Goal: Book appointment/travel/reservation

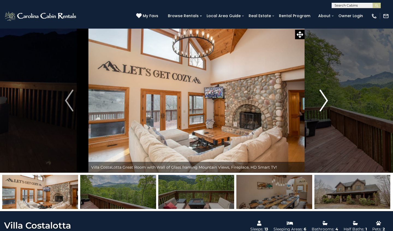
click at [327, 100] on img "Next" at bounding box center [323, 101] width 8 height 22
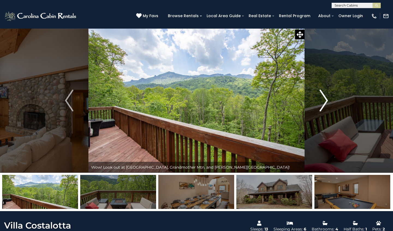
click at [323, 100] on img "Next" at bounding box center [323, 101] width 8 height 22
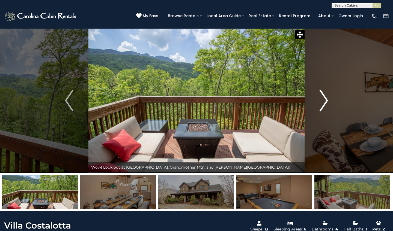
click at [323, 101] on img "Next" at bounding box center [323, 101] width 8 height 22
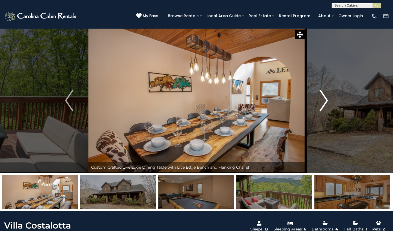
click at [323, 101] on img "Next" at bounding box center [323, 101] width 8 height 22
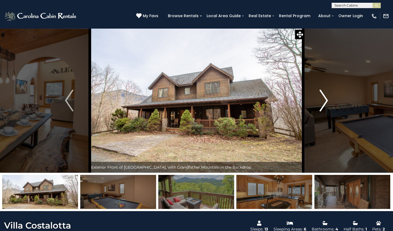
click at [323, 101] on img "Next" at bounding box center [323, 101] width 8 height 22
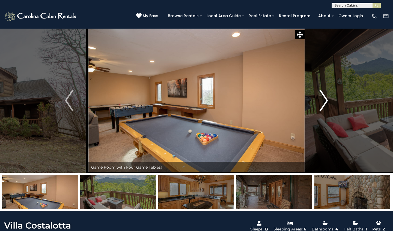
click at [323, 101] on img "Next" at bounding box center [323, 101] width 8 height 22
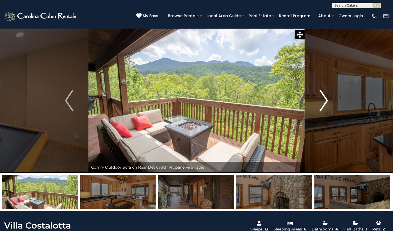
click at [323, 101] on img "Next" at bounding box center [323, 101] width 8 height 22
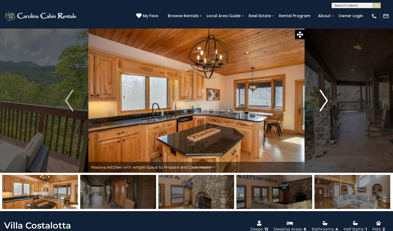
click at [326, 100] on img "Next" at bounding box center [323, 101] width 8 height 22
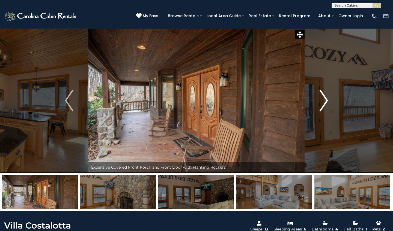
click at [326, 100] on img "Next" at bounding box center [323, 101] width 8 height 22
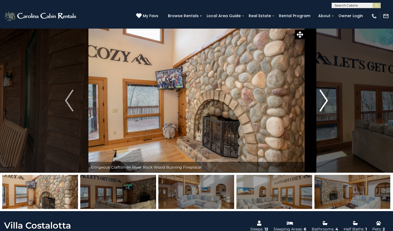
click at [325, 103] on img "Next" at bounding box center [323, 101] width 8 height 22
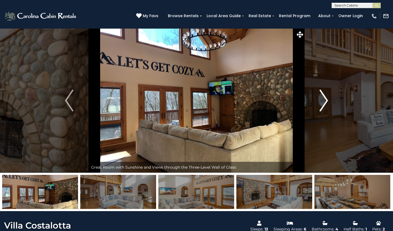
click at [325, 102] on img "Next" at bounding box center [323, 101] width 8 height 22
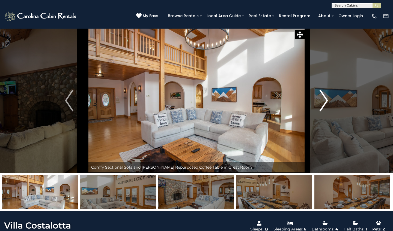
click at [325, 101] on img "Next" at bounding box center [323, 101] width 8 height 22
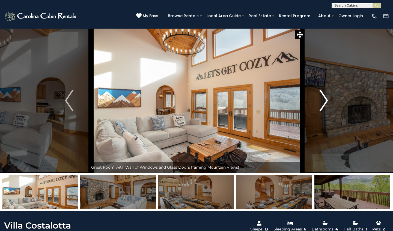
click at [325, 101] on img "Next" at bounding box center [323, 101] width 8 height 22
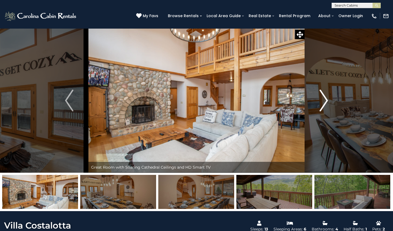
click at [325, 101] on img "Next" at bounding box center [323, 101] width 8 height 22
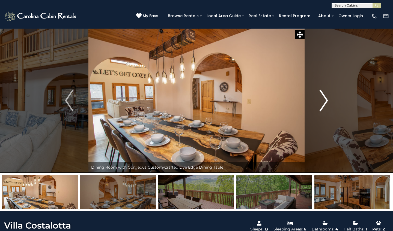
click at [325, 101] on img "Next" at bounding box center [323, 101] width 8 height 22
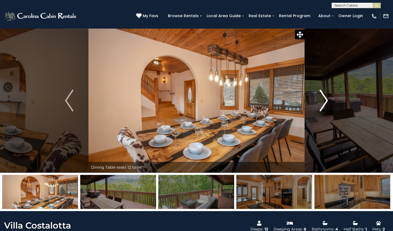
click at [325, 101] on img "Next" at bounding box center [323, 101] width 8 height 22
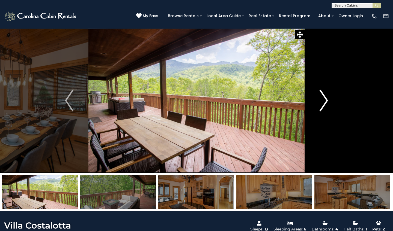
click at [325, 101] on img "Next" at bounding box center [323, 101] width 8 height 22
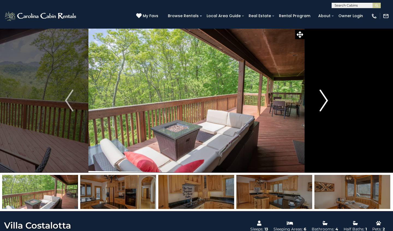
click at [326, 100] on img "Next" at bounding box center [323, 101] width 8 height 22
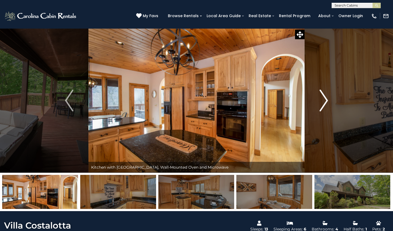
click at [326, 100] on img "Next" at bounding box center [323, 101] width 8 height 22
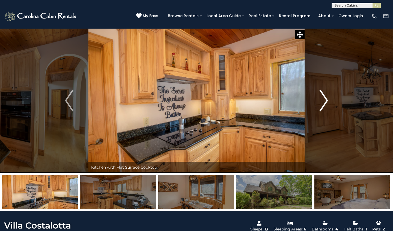
click at [326, 100] on img "Next" at bounding box center [323, 101] width 8 height 22
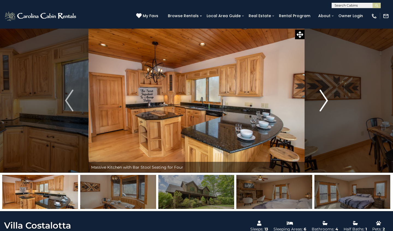
click at [326, 97] on img "Next" at bounding box center [323, 101] width 8 height 22
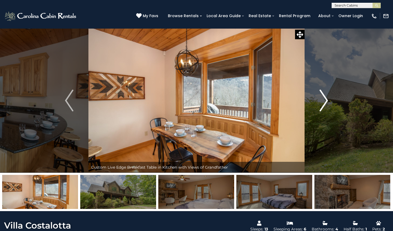
click at [324, 100] on img "Next" at bounding box center [323, 101] width 8 height 22
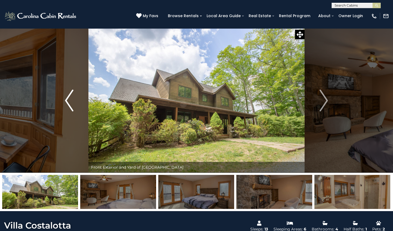
click at [73, 103] on img "Previous" at bounding box center [69, 101] width 8 height 22
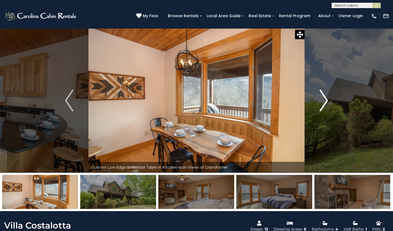
click at [323, 106] on img "Next" at bounding box center [323, 101] width 8 height 22
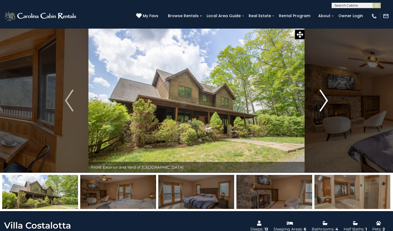
click at [323, 103] on img "Next" at bounding box center [323, 101] width 8 height 22
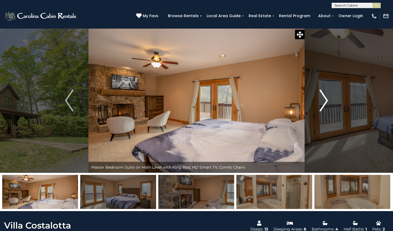
click at [325, 103] on img "Next" at bounding box center [323, 101] width 8 height 22
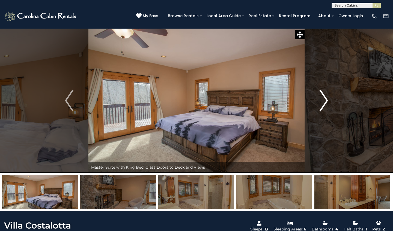
click at [325, 103] on img "Next" at bounding box center [323, 101] width 8 height 22
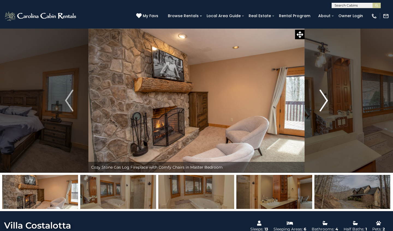
click at [325, 103] on img "Next" at bounding box center [323, 101] width 8 height 22
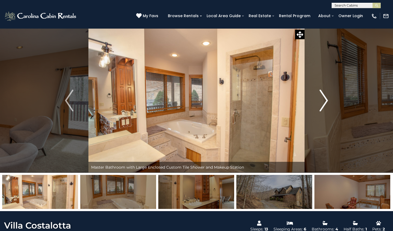
click at [325, 103] on img "Next" at bounding box center [323, 101] width 8 height 22
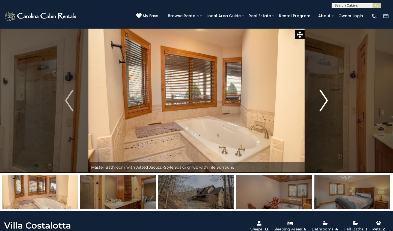
click at [325, 103] on img "Next" at bounding box center [323, 101] width 8 height 22
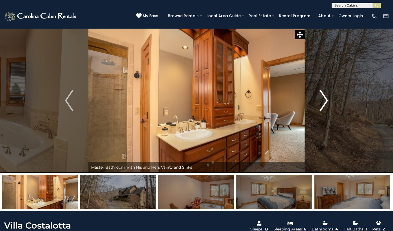
click at [325, 103] on img "Next" at bounding box center [323, 101] width 8 height 22
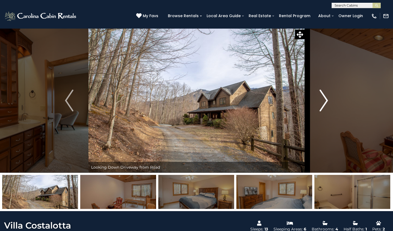
click at [325, 103] on img "Next" at bounding box center [323, 101] width 8 height 22
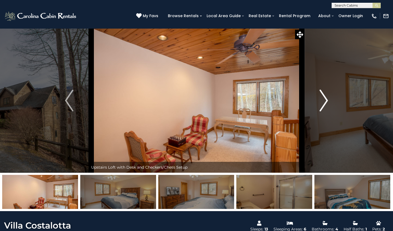
click at [325, 103] on img "Next" at bounding box center [323, 101] width 8 height 22
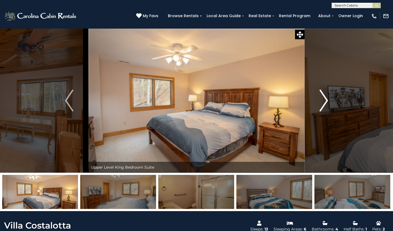
click at [325, 103] on img "Next" at bounding box center [323, 101] width 8 height 22
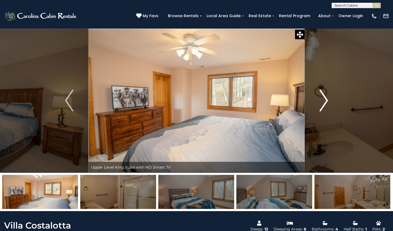
click at [325, 103] on img "Next" at bounding box center [323, 101] width 8 height 22
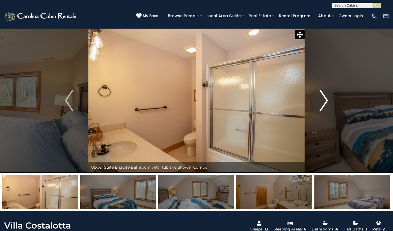
click at [325, 103] on img "Next" at bounding box center [323, 101] width 8 height 22
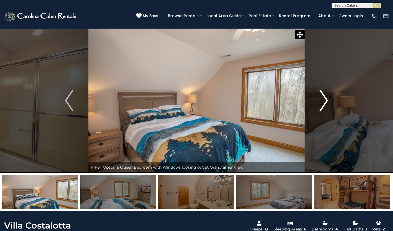
click at [325, 103] on img "Next" at bounding box center [323, 101] width 8 height 22
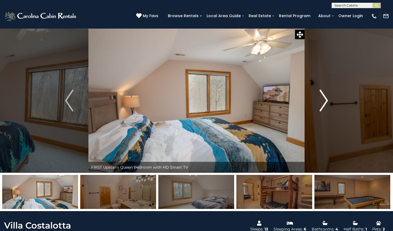
click at [325, 103] on img "Next" at bounding box center [323, 101] width 8 height 22
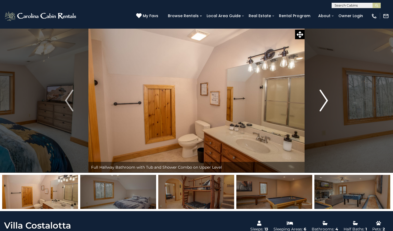
click at [325, 103] on img "Next" at bounding box center [323, 101] width 8 height 22
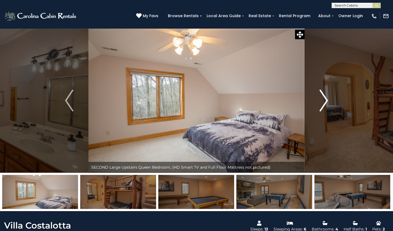
click at [325, 103] on img "Next" at bounding box center [323, 101] width 8 height 22
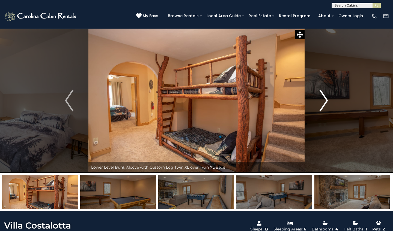
click at [325, 103] on img "Next" at bounding box center [323, 101] width 8 height 22
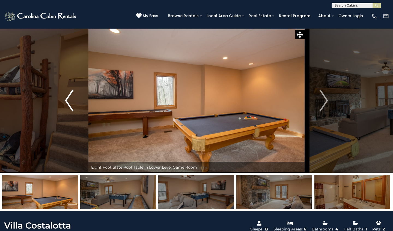
click at [67, 100] on img "Previous" at bounding box center [69, 101] width 8 height 22
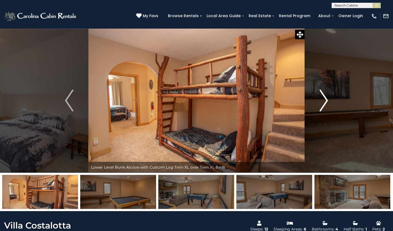
click at [322, 94] on img "Next" at bounding box center [323, 101] width 8 height 22
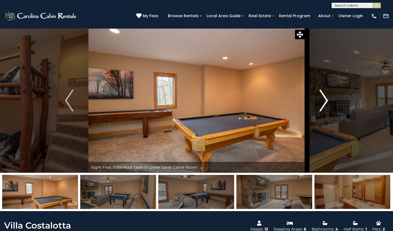
click at [327, 101] on img "Next" at bounding box center [323, 101] width 8 height 22
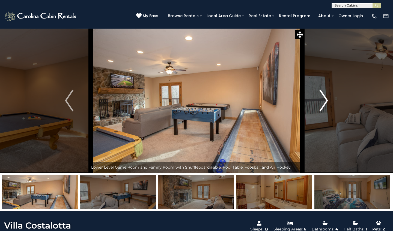
click at [326, 101] on img "Next" at bounding box center [323, 101] width 8 height 22
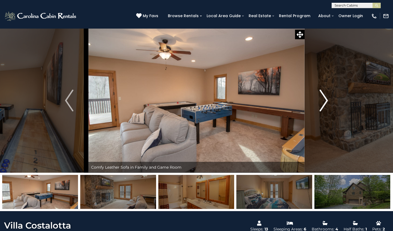
click at [323, 97] on img "Next" at bounding box center [323, 101] width 8 height 22
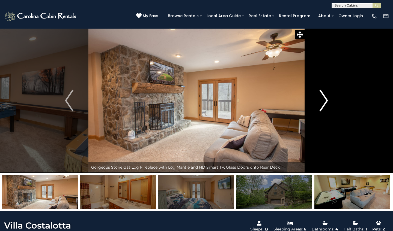
click at [326, 97] on img "Next" at bounding box center [323, 101] width 8 height 22
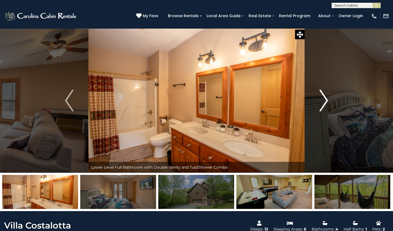
click at [326, 102] on img "Next" at bounding box center [323, 101] width 8 height 22
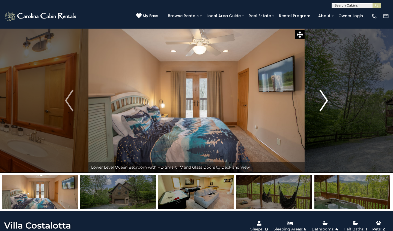
click at [325, 99] on img "Next" at bounding box center [323, 101] width 8 height 22
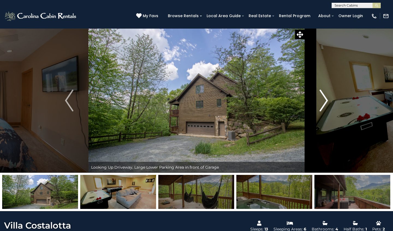
click at [325, 99] on img "Next" at bounding box center [323, 101] width 8 height 22
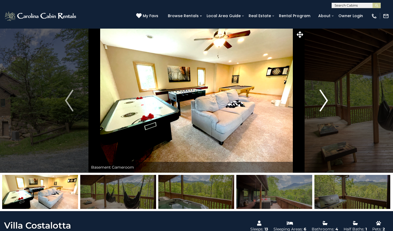
click at [325, 103] on img "Next" at bounding box center [323, 101] width 8 height 22
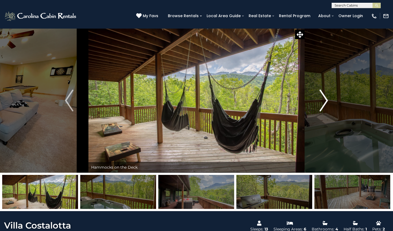
click at [325, 103] on img "Next" at bounding box center [323, 101] width 8 height 22
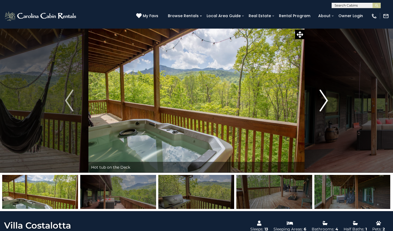
click at [325, 103] on img "Next" at bounding box center [323, 101] width 8 height 22
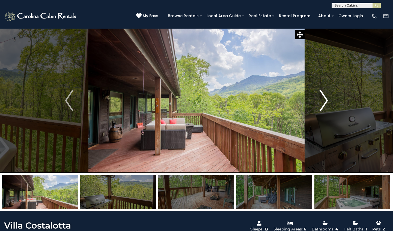
click at [325, 103] on img "Next" at bounding box center [323, 101] width 8 height 22
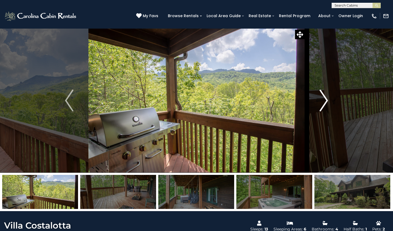
click at [325, 103] on img "Next" at bounding box center [323, 101] width 8 height 22
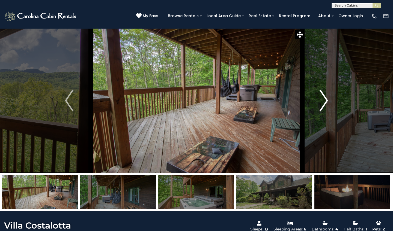
click at [325, 101] on img "Next" at bounding box center [323, 101] width 8 height 22
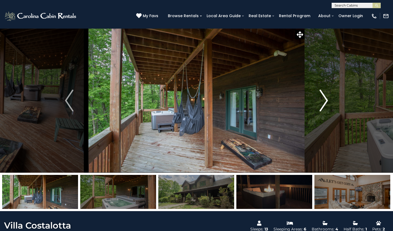
click at [327, 101] on img "Next" at bounding box center [323, 101] width 8 height 22
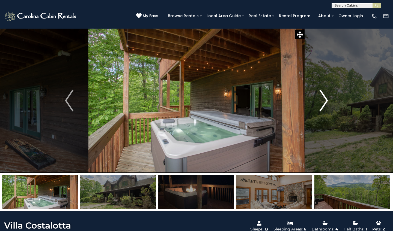
click at [327, 101] on img "Next" at bounding box center [323, 101] width 8 height 22
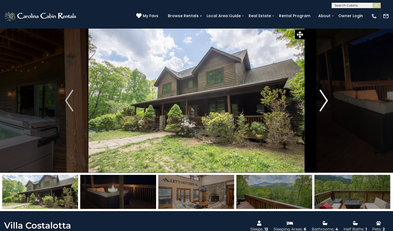
click at [327, 101] on img "Next" at bounding box center [323, 101] width 8 height 22
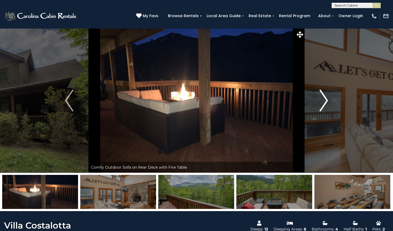
click at [327, 101] on img "Next" at bounding box center [323, 101] width 8 height 22
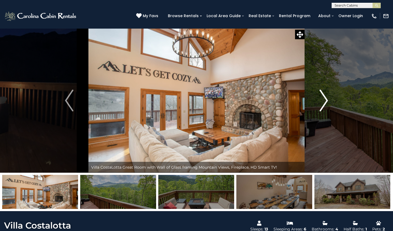
click at [327, 101] on img "Next" at bounding box center [323, 101] width 8 height 22
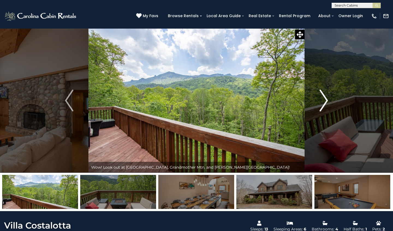
click at [327, 101] on img "Next" at bounding box center [323, 101] width 8 height 22
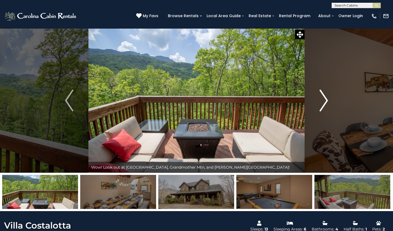
click at [327, 101] on img "Next" at bounding box center [323, 101] width 8 height 22
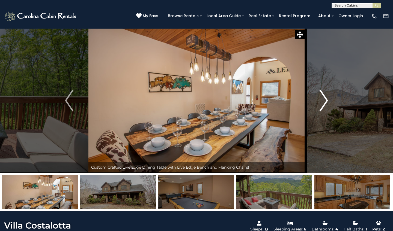
click at [327, 101] on img "Next" at bounding box center [323, 101] width 8 height 22
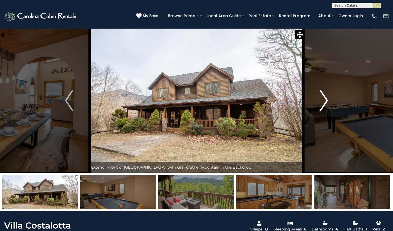
click at [327, 101] on img "Next" at bounding box center [323, 101] width 8 height 22
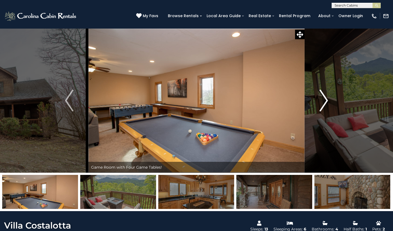
click at [327, 101] on img "Next" at bounding box center [323, 101] width 8 height 22
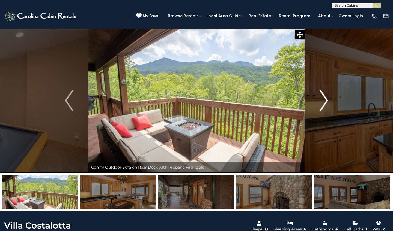
click at [327, 101] on img "Next" at bounding box center [323, 101] width 8 height 22
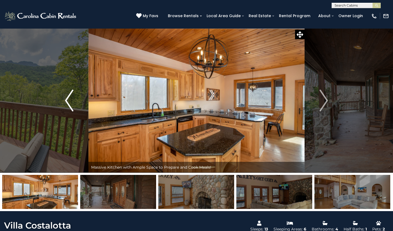
click at [67, 100] on img "Previous" at bounding box center [69, 101] width 8 height 22
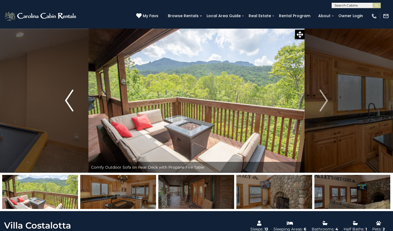
click at [67, 100] on img "Previous" at bounding box center [69, 101] width 8 height 22
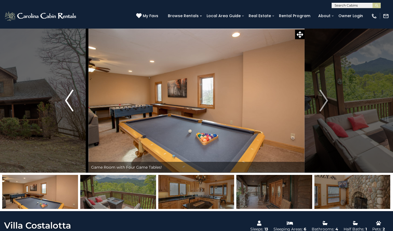
click at [67, 100] on img "Previous" at bounding box center [69, 101] width 8 height 22
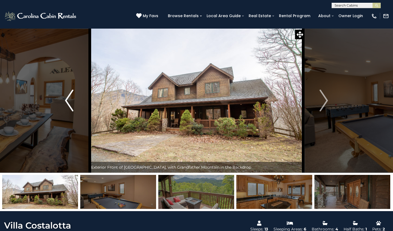
click at [67, 100] on img "Previous" at bounding box center [69, 101] width 8 height 22
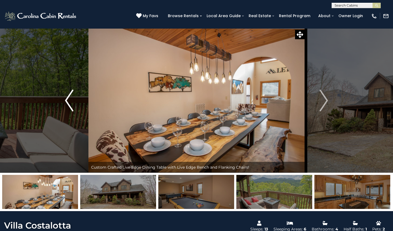
click at [67, 100] on img "Previous" at bounding box center [69, 101] width 8 height 22
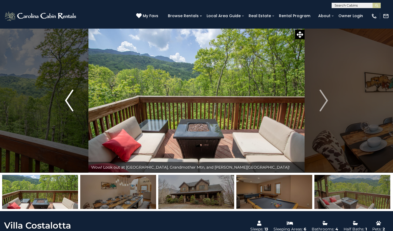
click at [67, 100] on img "Previous" at bounding box center [69, 101] width 8 height 22
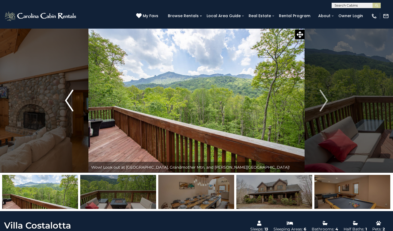
click at [67, 100] on img "Previous" at bounding box center [69, 101] width 8 height 22
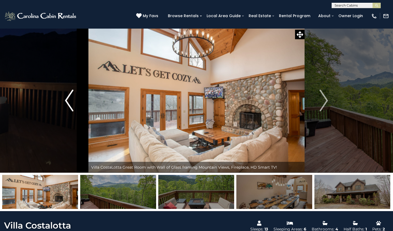
click at [67, 100] on img "Previous" at bounding box center [69, 101] width 8 height 22
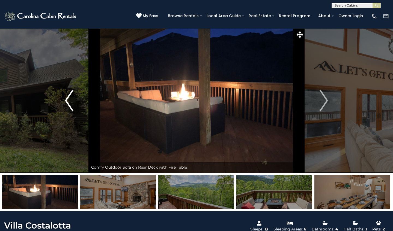
click at [67, 100] on img "Previous" at bounding box center [69, 101] width 8 height 22
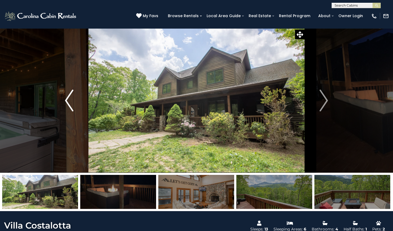
click at [67, 100] on img "Previous" at bounding box center [69, 101] width 8 height 22
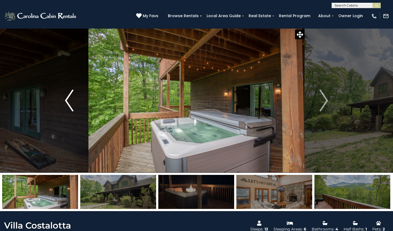
click at [67, 100] on img "Previous" at bounding box center [69, 101] width 8 height 22
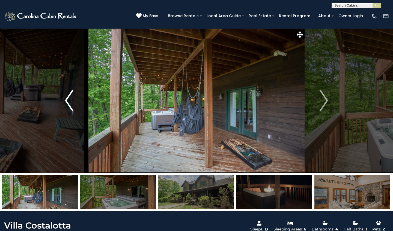
click at [67, 100] on img "Previous" at bounding box center [69, 101] width 8 height 22
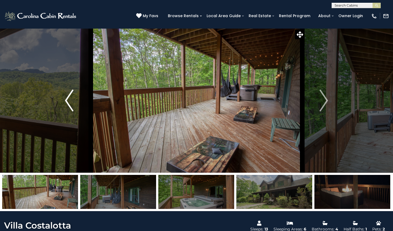
click at [67, 100] on img "Previous" at bounding box center [69, 101] width 8 height 22
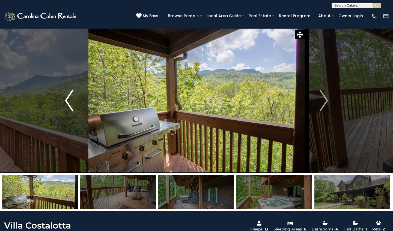
click at [67, 100] on img "Previous" at bounding box center [69, 101] width 8 height 22
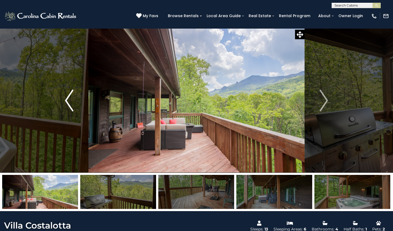
click at [67, 100] on img "Previous" at bounding box center [69, 101] width 8 height 22
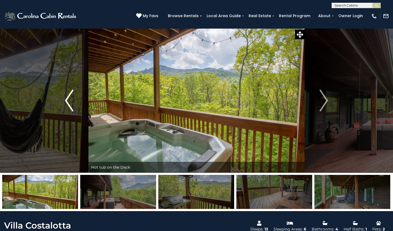
click at [70, 112] on button "Previous" at bounding box center [69, 100] width 38 height 145
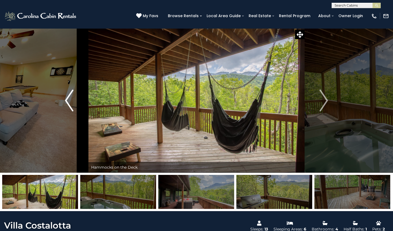
click at [72, 103] on img "Previous" at bounding box center [69, 101] width 8 height 22
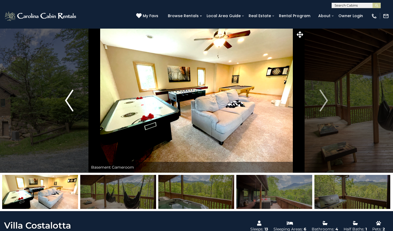
click at [70, 102] on img "Previous" at bounding box center [69, 101] width 8 height 22
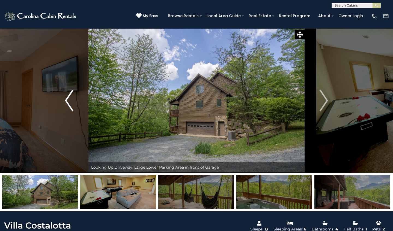
click at [70, 102] on img "Previous" at bounding box center [69, 101] width 8 height 22
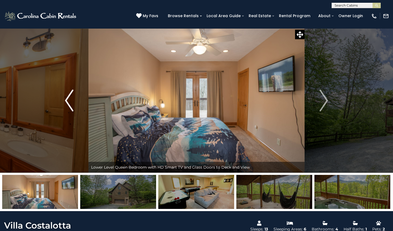
click at [70, 102] on img "Previous" at bounding box center [69, 101] width 8 height 22
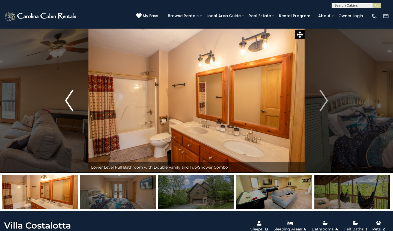
click at [70, 102] on img "Previous" at bounding box center [69, 101] width 8 height 22
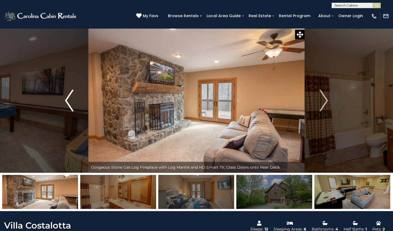
click at [70, 102] on img "Previous" at bounding box center [69, 101] width 8 height 22
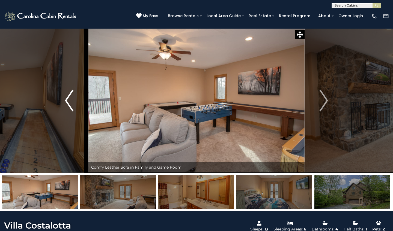
click at [70, 102] on img "Previous" at bounding box center [69, 101] width 8 height 22
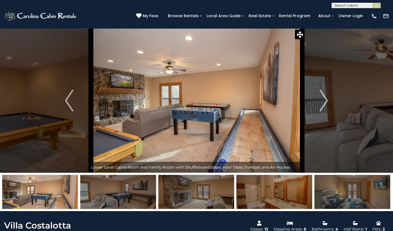
click at [47, 184] on img at bounding box center [40, 192] width 76 height 34
click at [319, 183] on img at bounding box center [352, 192] width 76 height 34
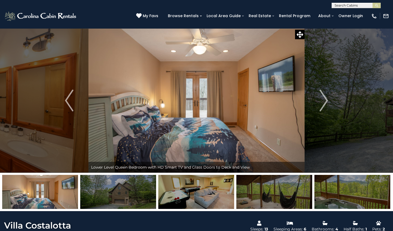
click at [359, 186] on img at bounding box center [352, 192] width 76 height 34
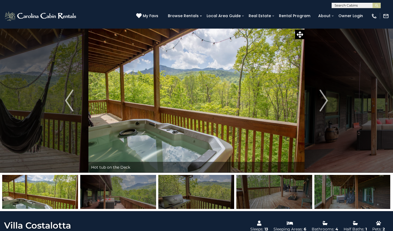
click at [359, 186] on img at bounding box center [352, 192] width 76 height 34
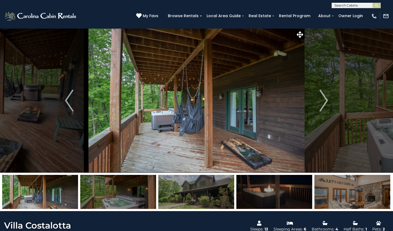
click at [359, 186] on img at bounding box center [352, 192] width 76 height 34
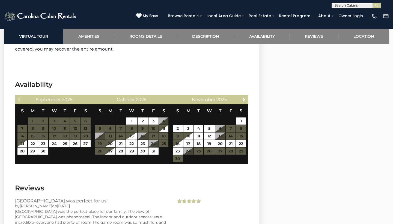
scroll to position [1513, 0]
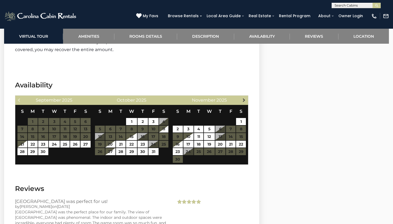
click at [244, 98] on span "Next" at bounding box center [244, 100] width 4 height 4
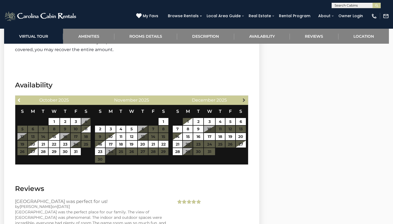
click at [244, 98] on span "Next" at bounding box center [244, 100] width 4 height 4
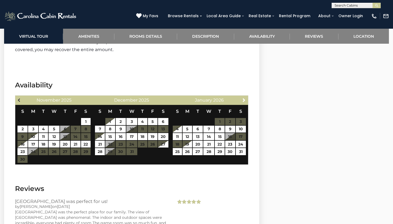
click at [17, 96] on link "Previous" at bounding box center [19, 99] width 7 height 7
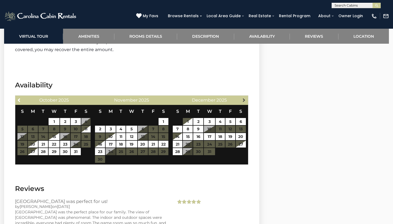
click at [244, 96] on link "Next" at bounding box center [244, 99] width 7 height 7
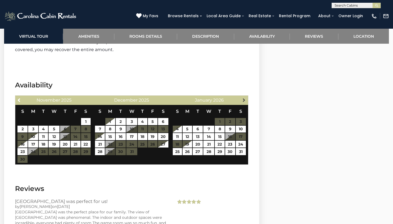
click at [244, 98] on span "Next" at bounding box center [244, 100] width 4 height 4
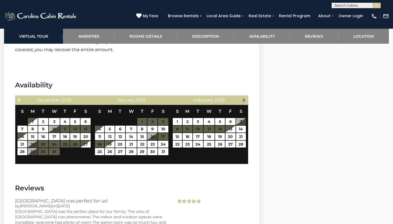
click at [244, 98] on span "Next" at bounding box center [244, 100] width 4 height 4
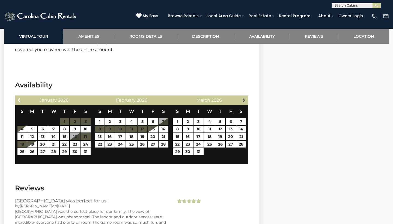
click at [244, 98] on span "Next" at bounding box center [244, 100] width 4 height 4
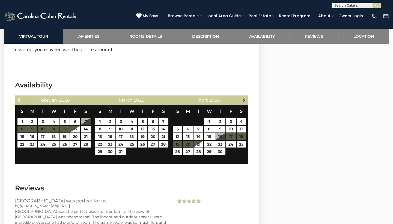
click at [244, 98] on span "Next" at bounding box center [244, 100] width 4 height 4
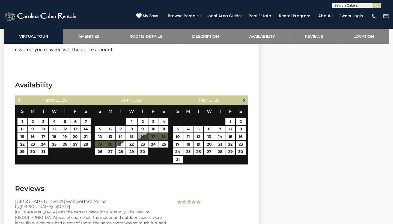
click at [244, 98] on span "Next" at bounding box center [244, 100] width 4 height 4
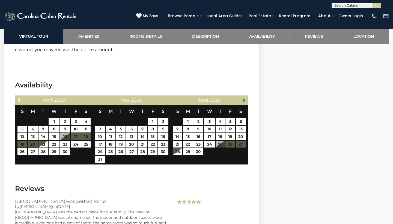
click at [244, 98] on span "Next" at bounding box center [244, 100] width 4 height 4
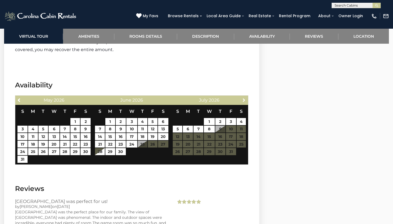
click at [244, 98] on span "Next" at bounding box center [244, 100] width 4 height 4
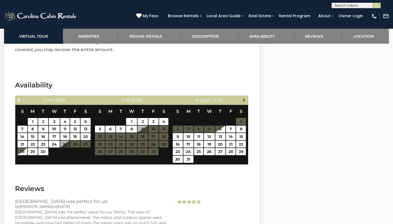
click at [242, 98] on span "Next" at bounding box center [244, 100] width 4 height 4
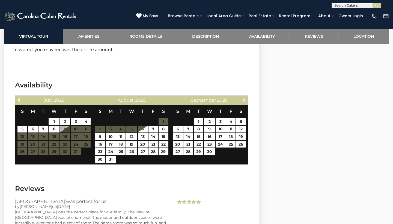
click at [242, 98] on span "Next" at bounding box center [244, 100] width 4 height 4
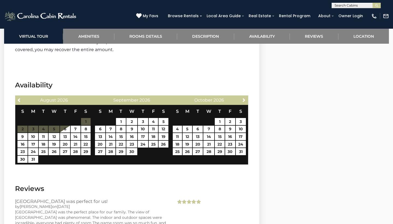
click at [242, 98] on span "Next" at bounding box center [244, 100] width 4 height 4
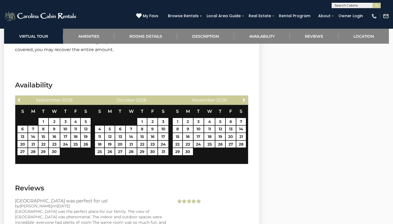
click at [242, 98] on span "Next" at bounding box center [244, 100] width 4 height 4
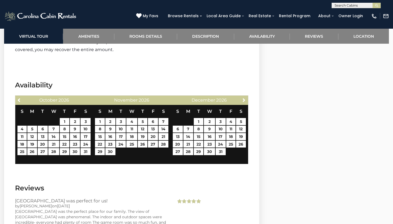
click at [242, 98] on span "Next" at bounding box center [244, 100] width 4 height 4
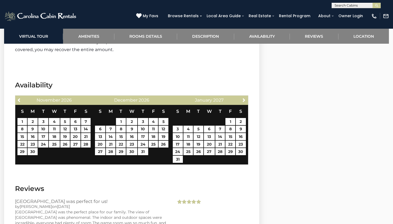
click at [242, 98] on span "Next" at bounding box center [244, 100] width 4 height 4
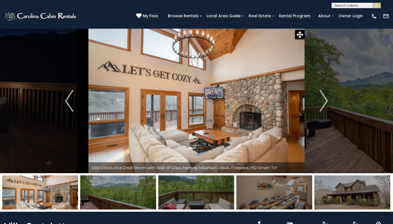
scroll to position [0, 0]
click at [325, 99] on img "Next" at bounding box center [323, 101] width 8 height 22
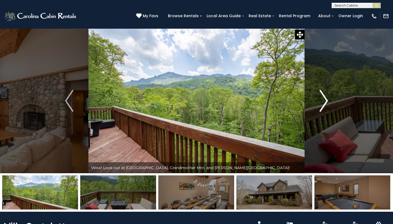
click at [325, 99] on img "Next" at bounding box center [323, 101] width 8 height 22
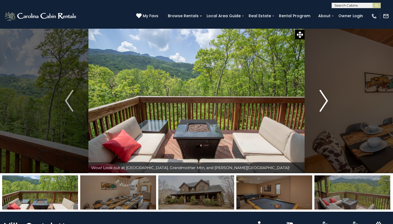
click at [324, 100] on img "Next" at bounding box center [323, 101] width 8 height 22
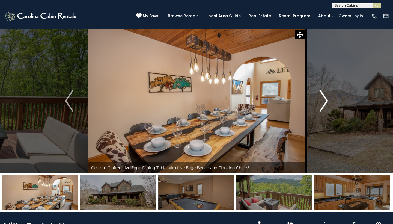
click at [324, 100] on img "Next" at bounding box center [323, 101] width 8 height 22
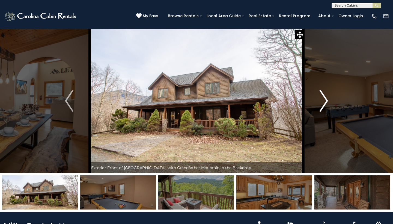
click at [324, 100] on img "Next" at bounding box center [323, 101] width 8 height 22
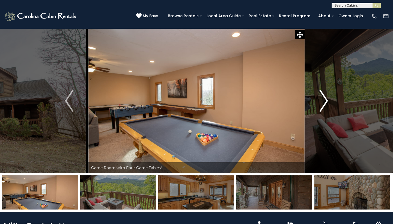
click at [324, 99] on img "Next" at bounding box center [323, 101] width 8 height 22
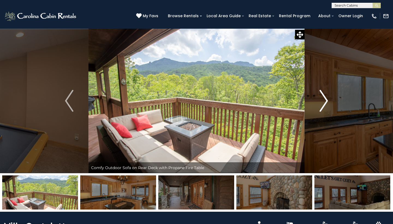
click at [322, 97] on img "Next" at bounding box center [323, 101] width 8 height 22
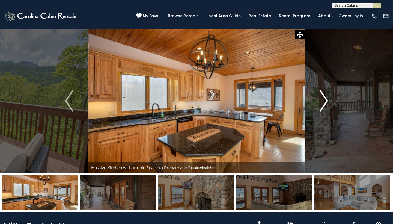
click at [322, 97] on img "Next" at bounding box center [323, 101] width 8 height 22
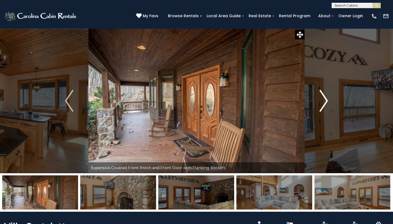
click at [322, 96] on img "Next" at bounding box center [323, 101] width 8 height 22
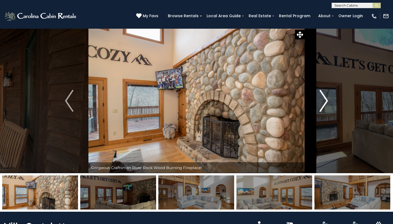
click at [322, 96] on img "Next" at bounding box center [323, 101] width 8 height 22
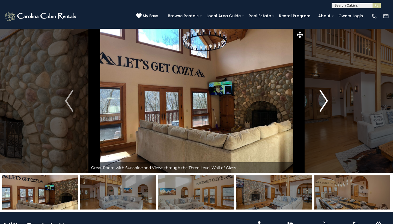
click at [322, 95] on img "Next" at bounding box center [323, 101] width 8 height 22
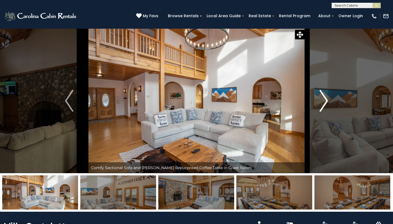
click at [322, 95] on img "Next" at bounding box center [323, 101] width 8 height 22
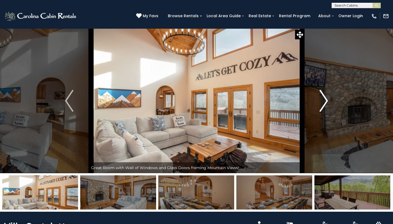
click at [322, 95] on img "Next" at bounding box center [323, 101] width 8 height 22
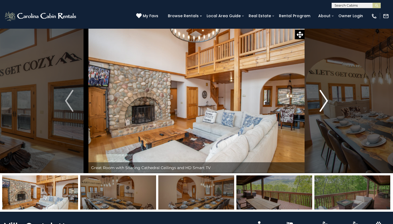
click at [322, 95] on img "Next" at bounding box center [323, 101] width 8 height 22
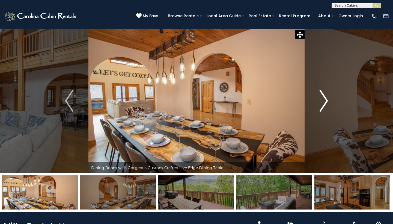
click at [322, 95] on img "Next" at bounding box center [323, 101] width 8 height 22
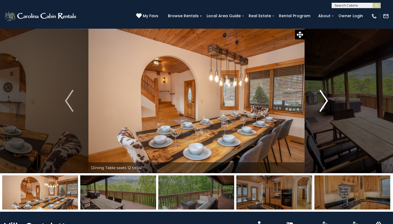
click at [322, 95] on img "Next" at bounding box center [323, 101] width 8 height 22
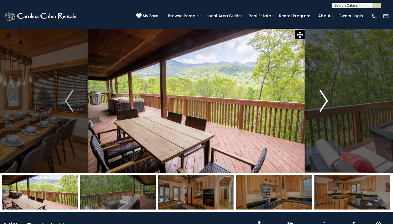
click at [322, 95] on img "Next" at bounding box center [323, 101] width 8 height 22
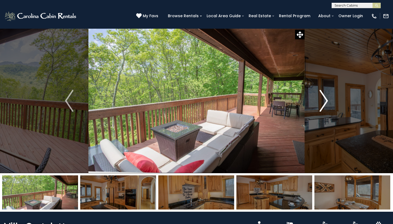
click at [322, 95] on img "Next" at bounding box center [323, 101] width 8 height 22
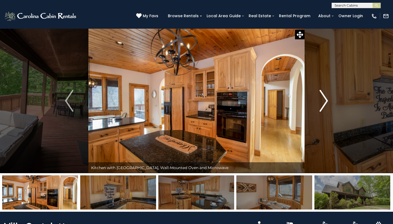
click at [319, 95] on button "Next" at bounding box center [323, 100] width 38 height 145
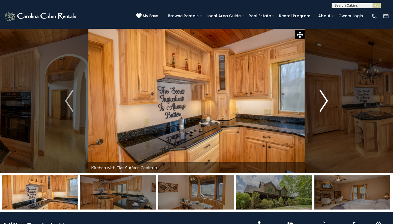
click at [325, 101] on img "Next" at bounding box center [323, 101] width 8 height 22
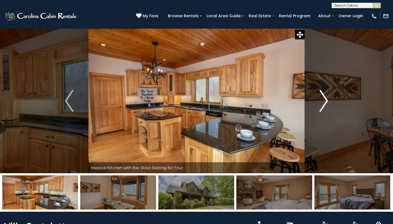
click at [324, 100] on img "Next" at bounding box center [323, 101] width 8 height 22
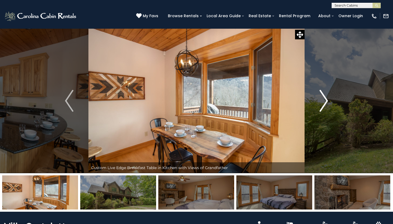
click at [324, 100] on img "Next" at bounding box center [323, 101] width 8 height 22
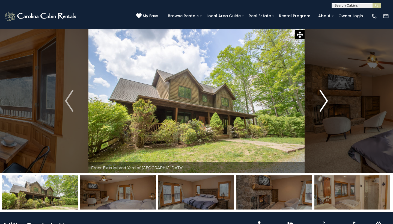
click at [324, 100] on img "Next" at bounding box center [323, 101] width 8 height 22
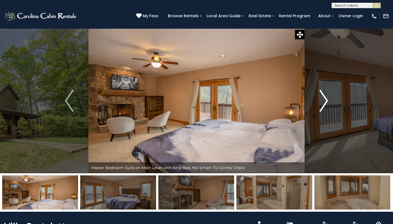
click at [324, 100] on img "Next" at bounding box center [323, 101] width 8 height 22
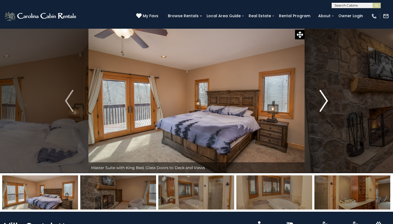
click at [324, 100] on img "Next" at bounding box center [323, 101] width 8 height 22
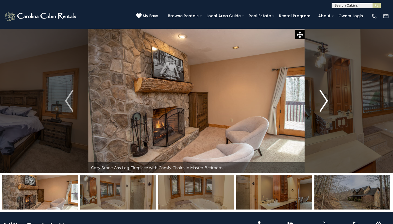
click at [324, 100] on img "Next" at bounding box center [323, 101] width 8 height 22
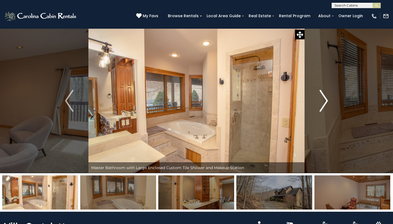
click at [325, 99] on img "Next" at bounding box center [323, 101] width 8 height 22
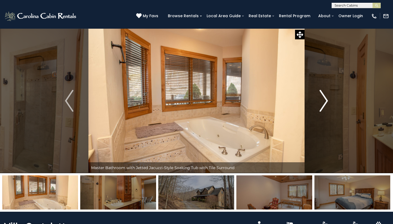
click at [320, 104] on img "Next" at bounding box center [323, 101] width 8 height 22
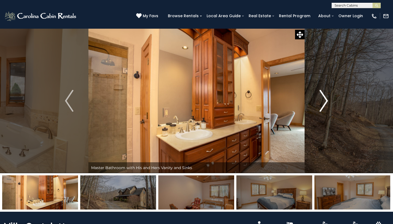
click at [320, 104] on img "Next" at bounding box center [323, 101] width 8 height 22
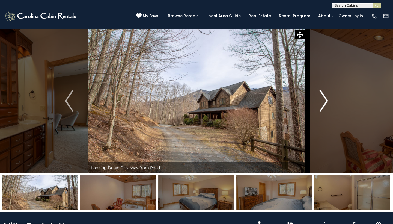
click at [320, 104] on img "Next" at bounding box center [323, 101] width 8 height 22
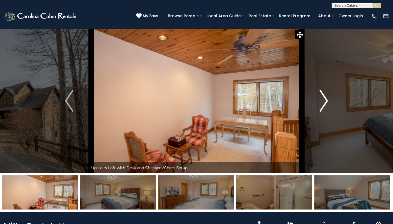
click at [320, 104] on img "Next" at bounding box center [323, 101] width 8 height 22
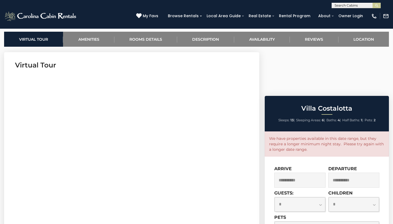
scroll to position [219, 0]
